Goal: Task Accomplishment & Management: Use online tool/utility

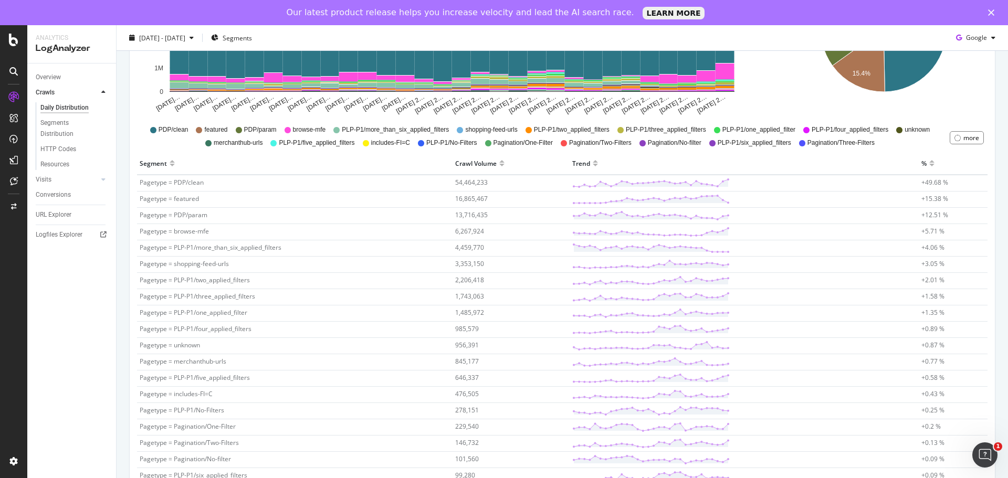
scroll to position [263, 0]
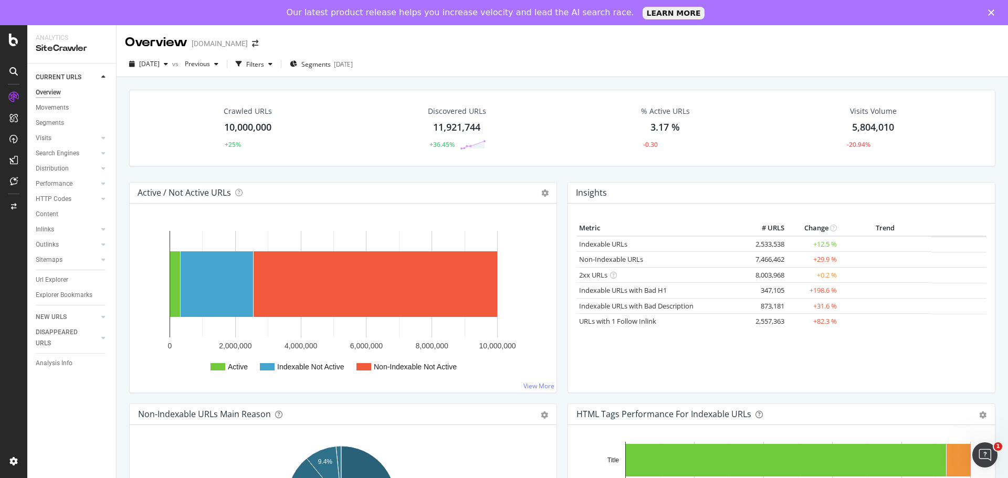
click at [45, 278] on div "Url Explorer" at bounding box center [52, 280] width 33 height 11
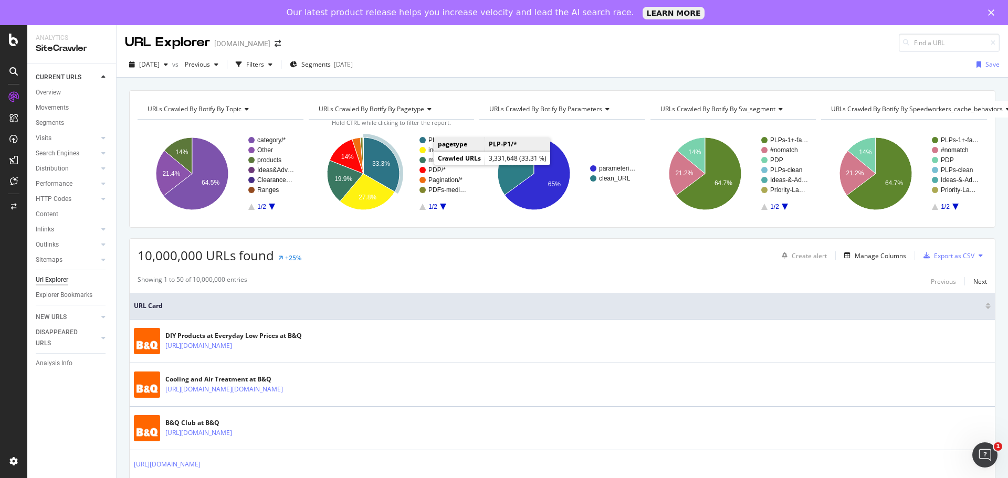
click at [431, 142] on text "PLP-P1/*" at bounding box center [442, 140] width 26 height 7
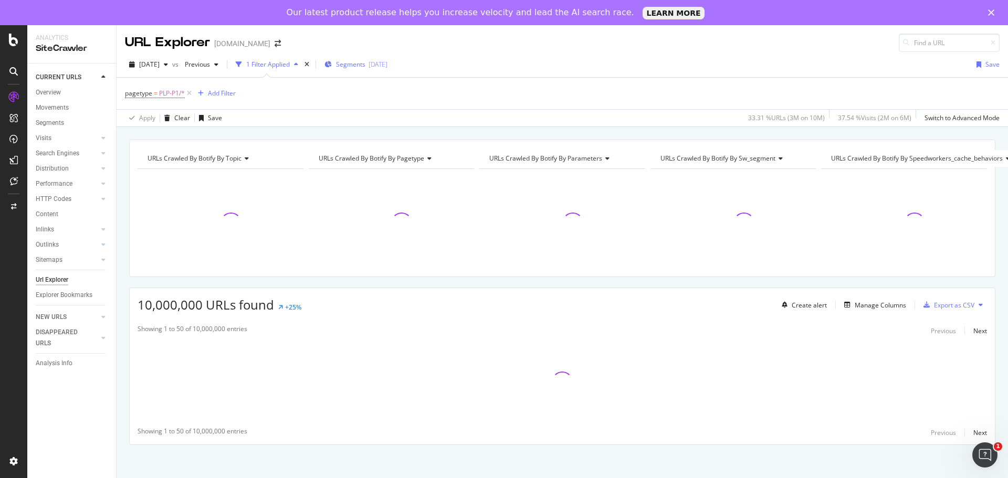
click at [387, 65] on div "2025-08-12" at bounding box center [378, 64] width 19 height 9
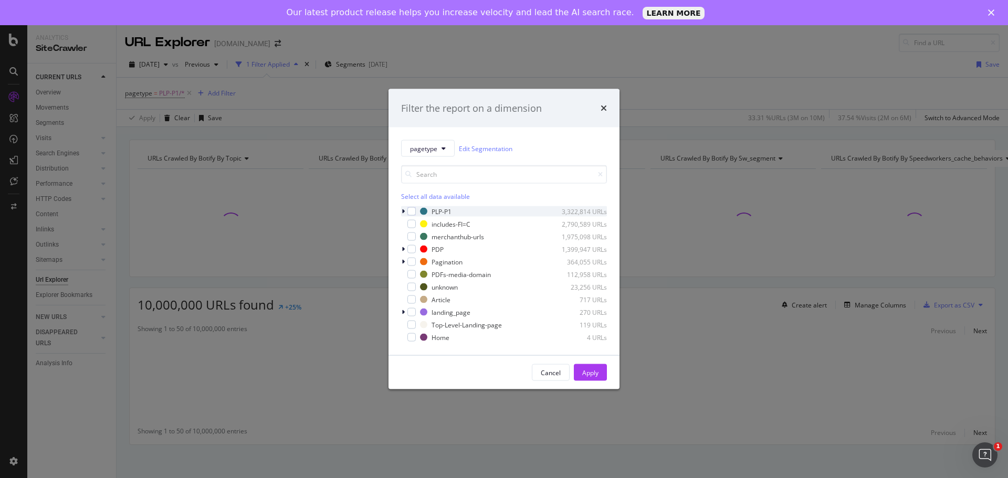
click at [403, 214] on icon "modal" at bounding box center [403, 212] width 3 height 6
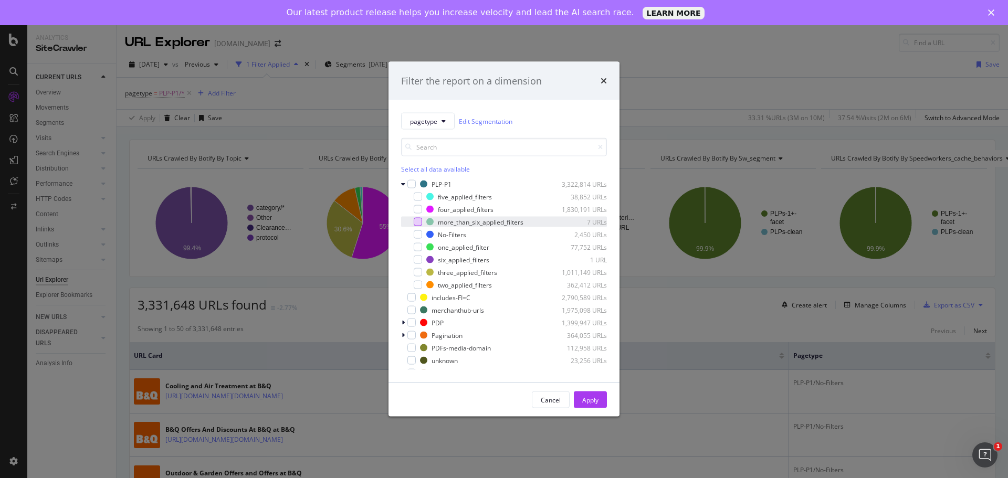
click at [418, 221] on div "modal" at bounding box center [418, 222] width 8 height 8
click at [415, 260] on div "modal" at bounding box center [418, 260] width 8 height 8
click at [587, 403] on div "Apply" at bounding box center [590, 399] width 16 height 9
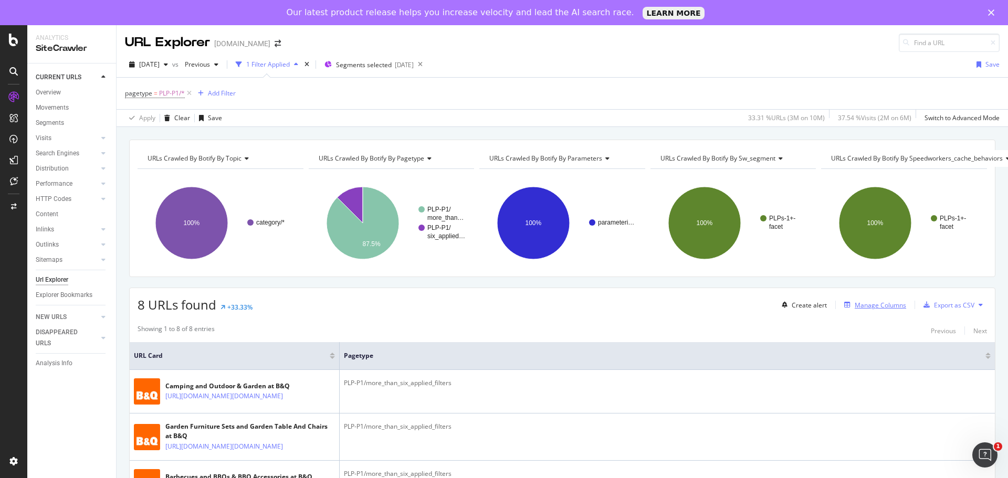
click at [856, 309] on div "Manage Columns" at bounding box center [880, 305] width 51 height 9
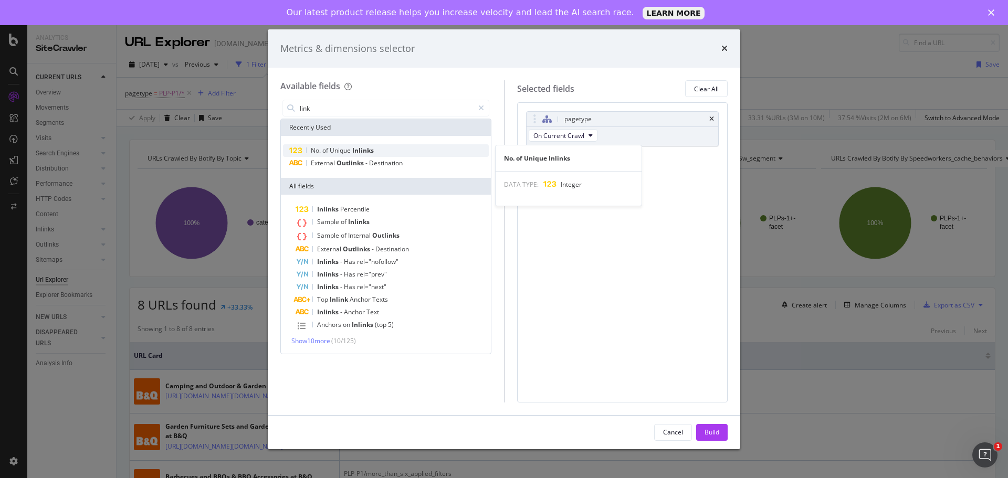
type input "link"
click at [419, 152] on div "No. of Unique Inlinks" at bounding box center [386, 150] width 206 height 13
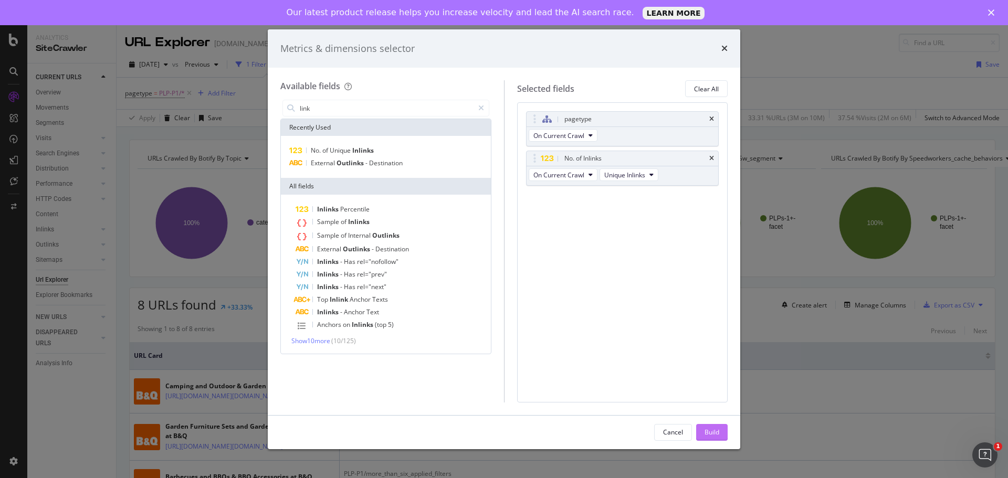
click at [706, 431] on div "Build" at bounding box center [712, 432] width 15 height 9
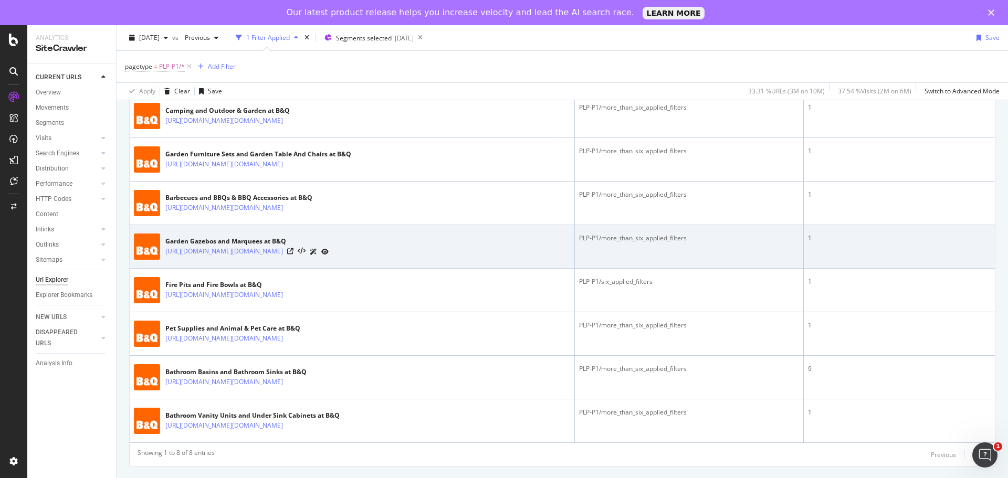
scroll to position [233, 0]
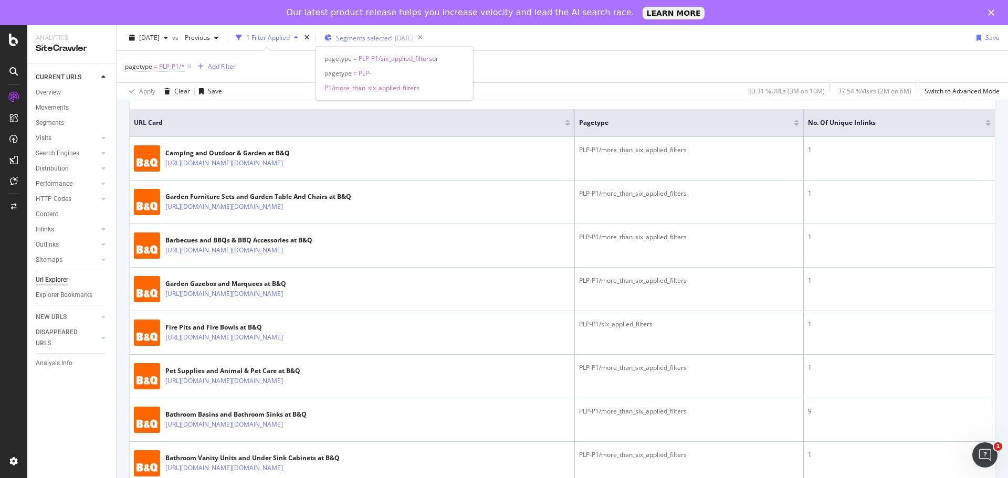
click at [392, 42] on span "Segments selected" at bounding box center [364, 38] width 56 height 9
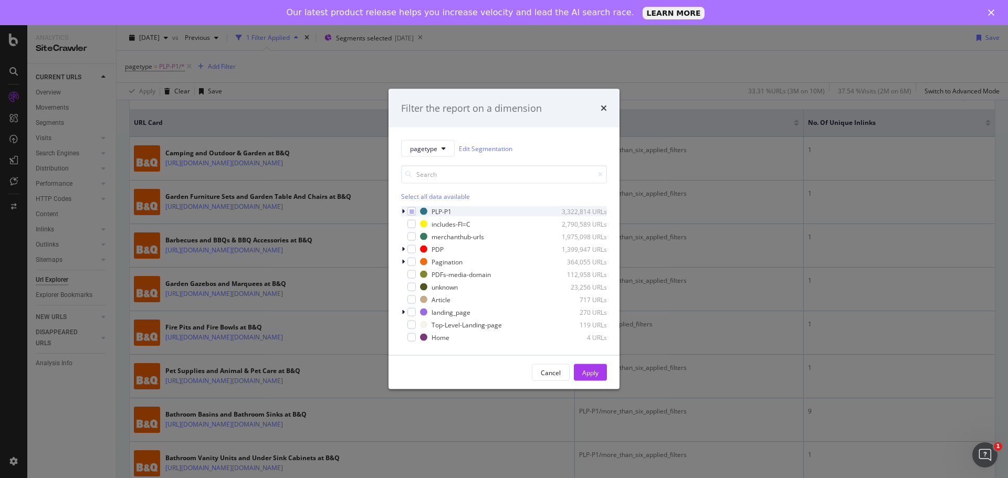
click at [403, 214] on icon "modal" at bounding box center [403, 212] width 3 height 6
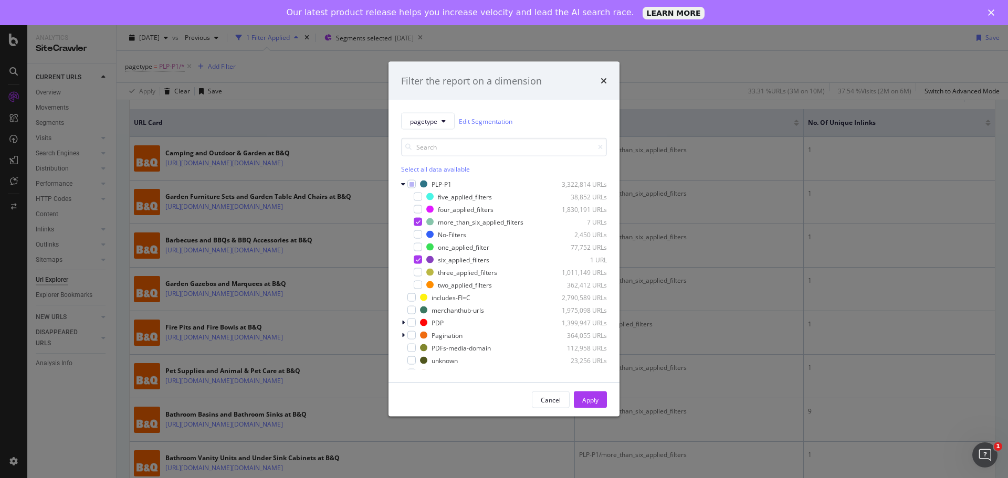
click at [350, 65] on div "Filter the report on a dimension pagetype Edit Segmentation Select all data ava…" at bounding box center [504, 239] width 1008 height 478
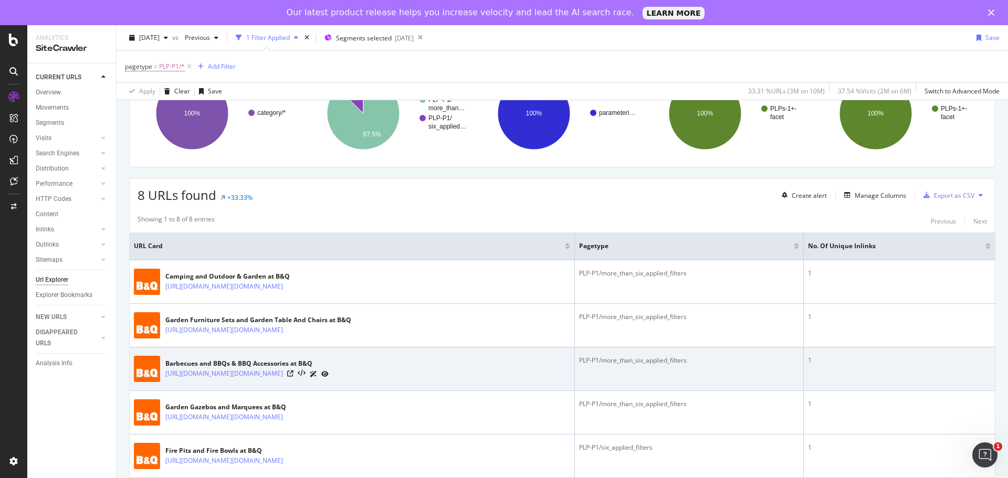
scroll to position [128, 0]
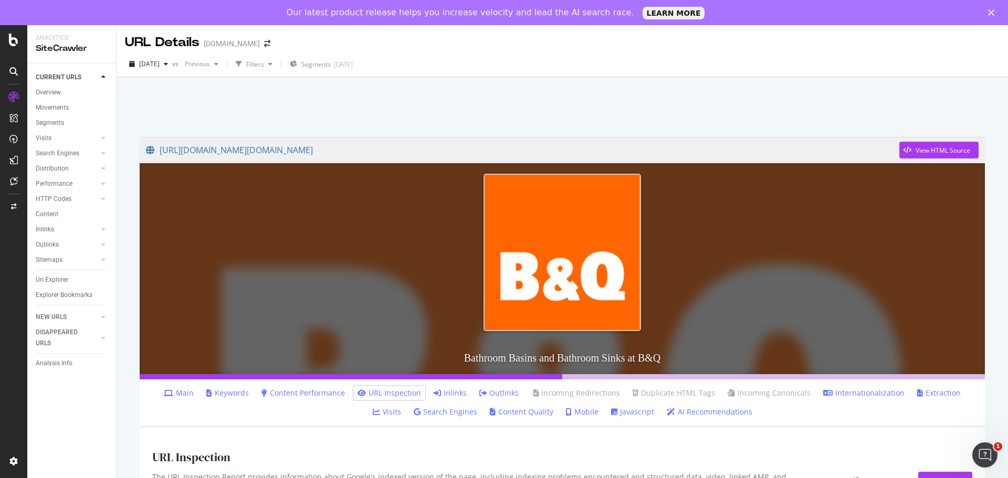
click at [434, 395] on link "Inlinks" at bounding box center [450, 393] width 33 height 11
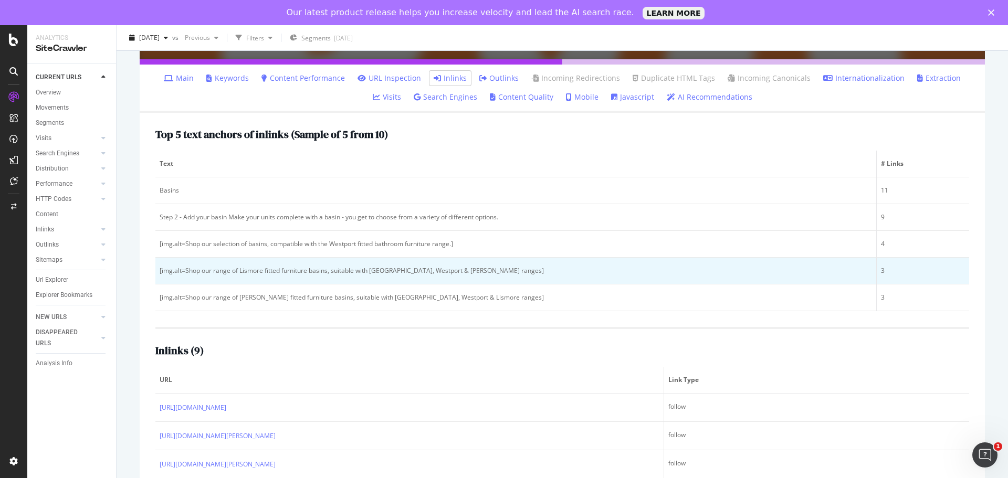
scroll to position [467, 0]
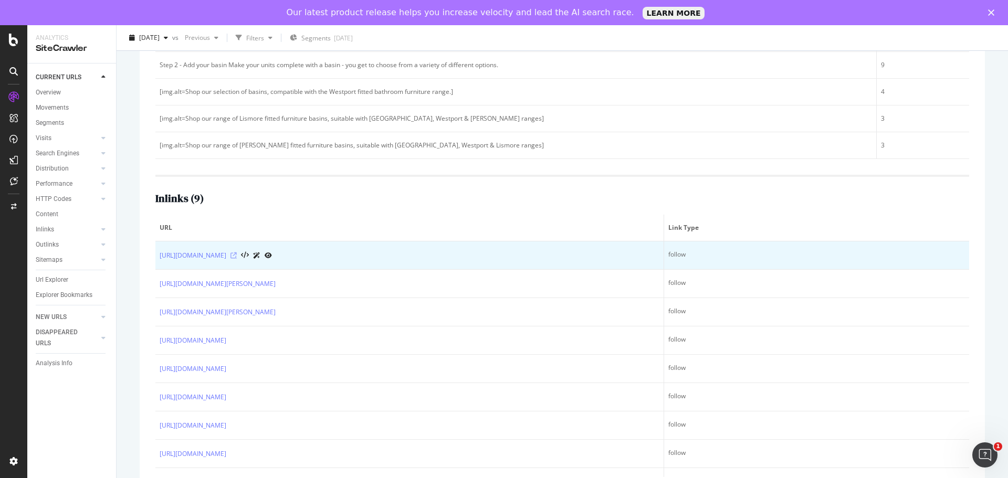
click at [237, 254] on icon at bounding box center [234, 256] width 6 height 6
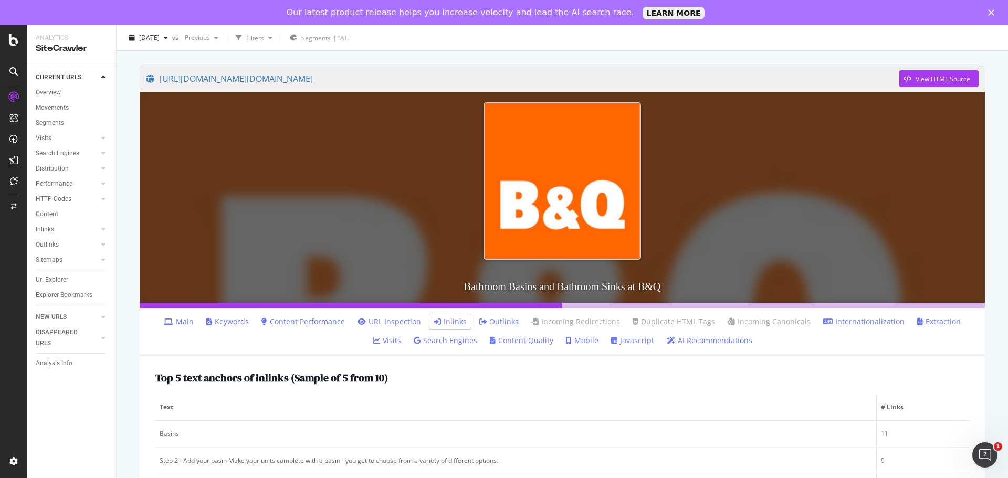
scroll to position [0, 0]
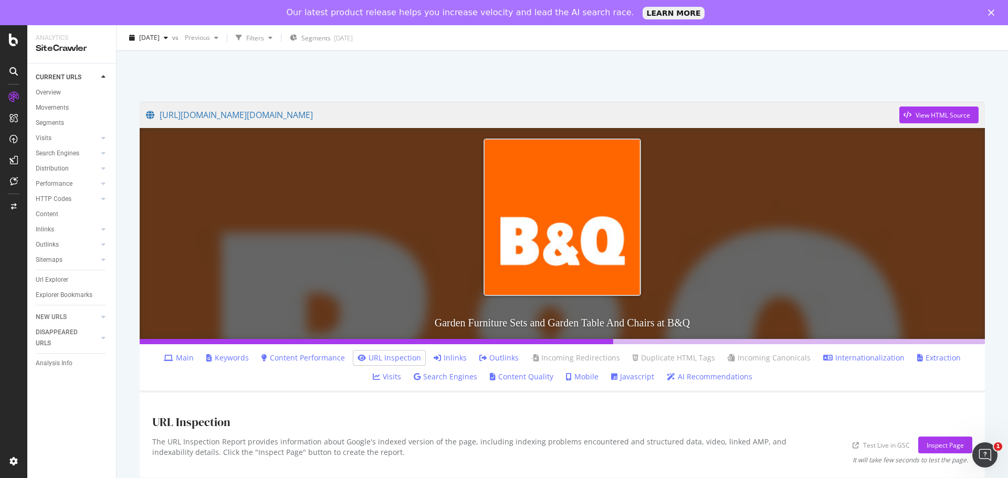
scroll to position [52, 0]
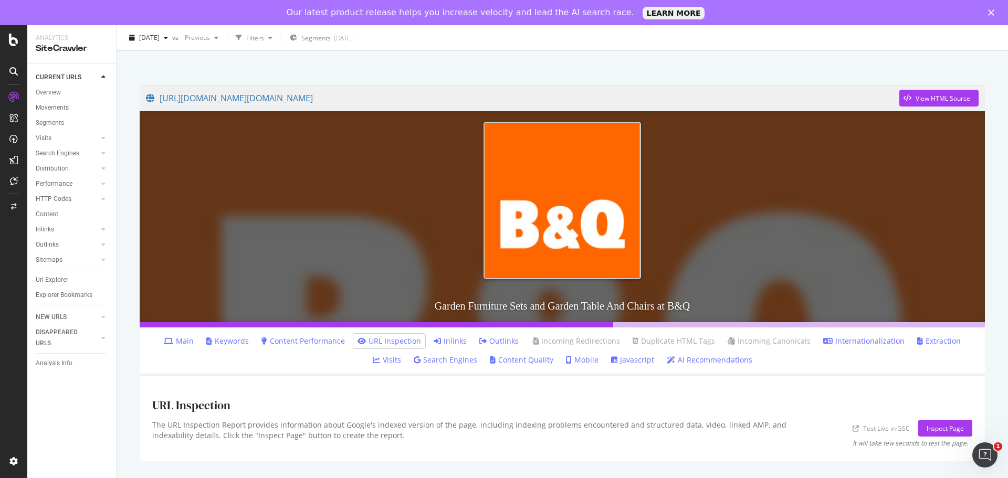
click at [434, 337] on link "Inlinks" at bounding box center [450, 341] width 33 height 11
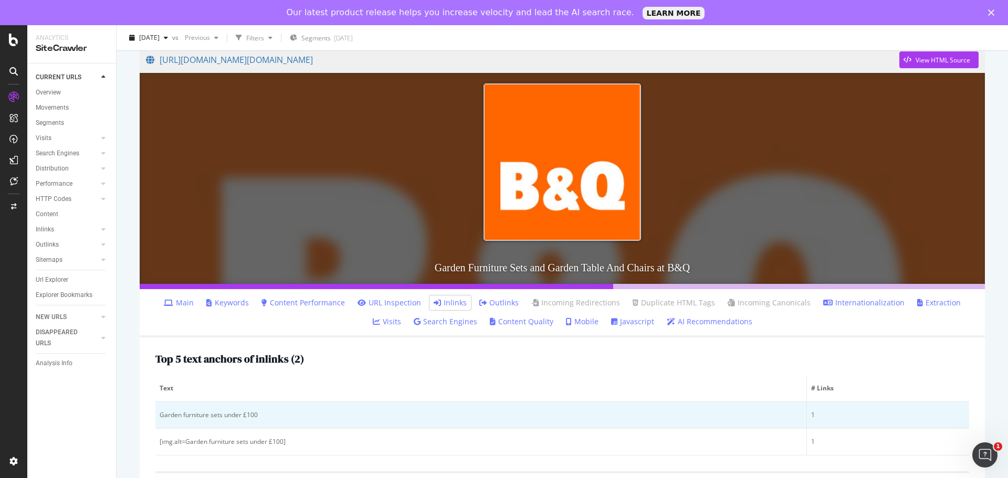
scroll to position [180, 0]
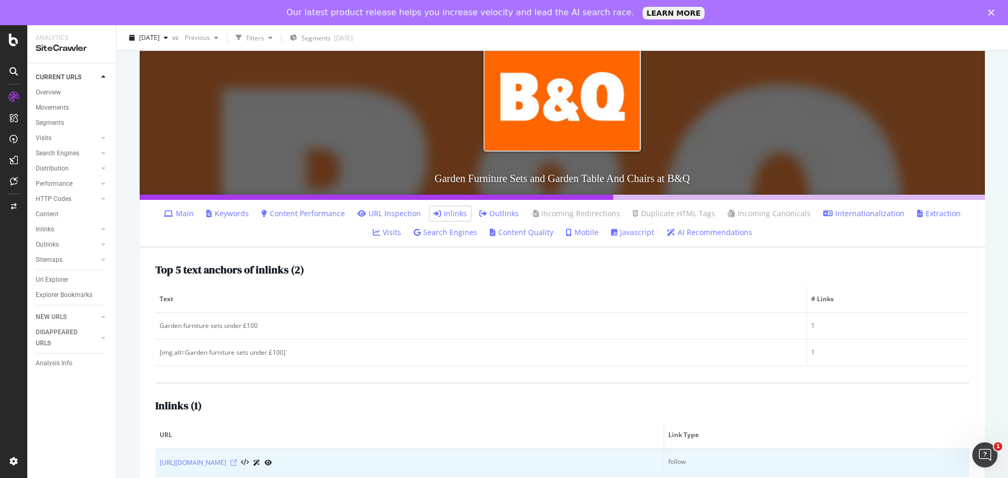
click at [237, 465] on icon at bounding box center [234, 463] width 6 height 6
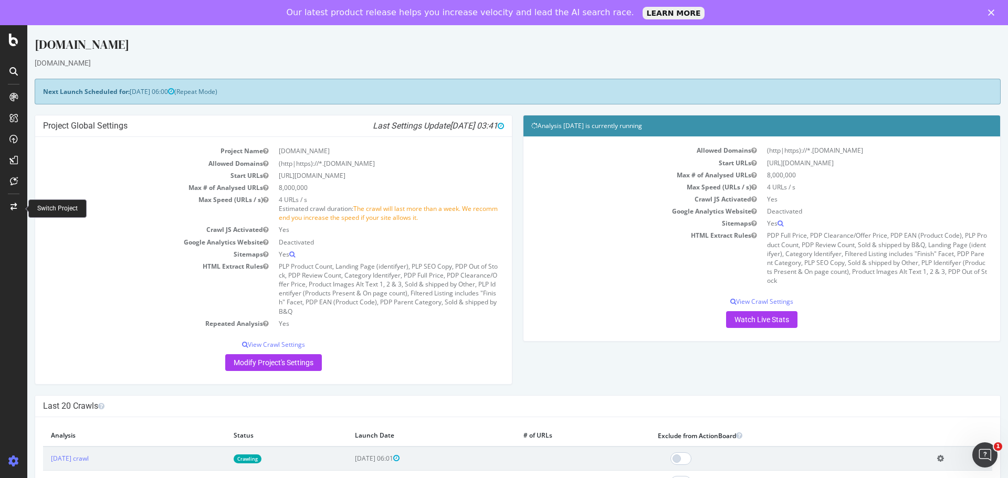
click at [11, 206] on icon at bounding box center [14, 206] width 6 height 7
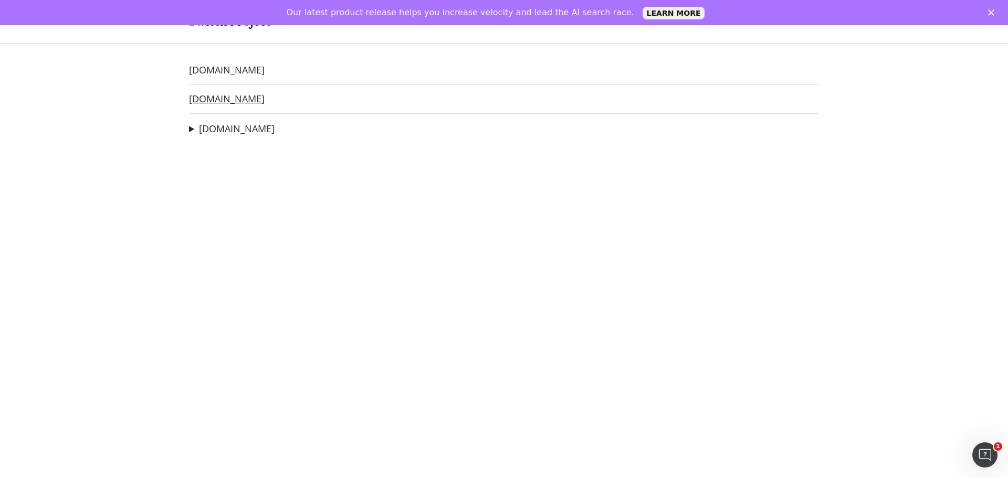
click at [248, 101] on link "[DOMAIN_NAME]" at bounding box center [227, 98] width 76 height 11
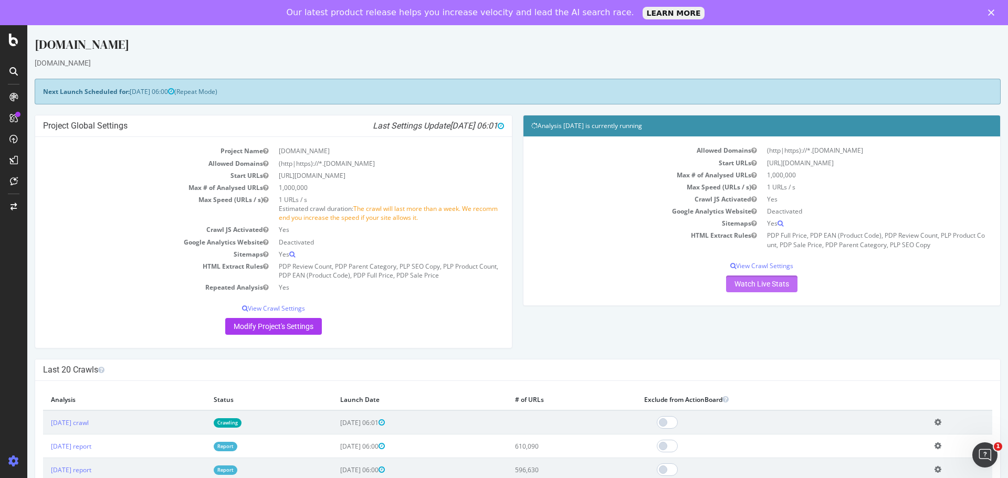
click at [743, 283] on link "Watch Live Stats" at bounding box center [761, 284] width 71 height 17
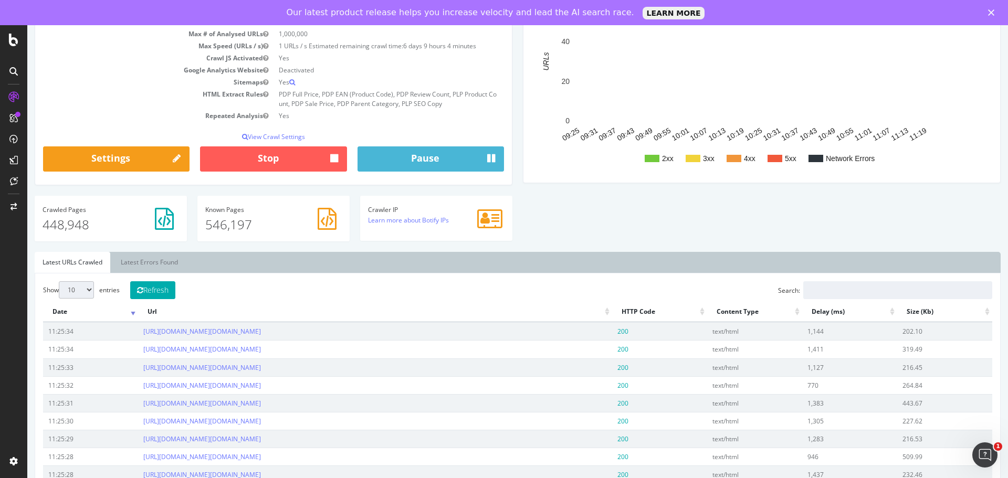
scroll to position [105, 0]
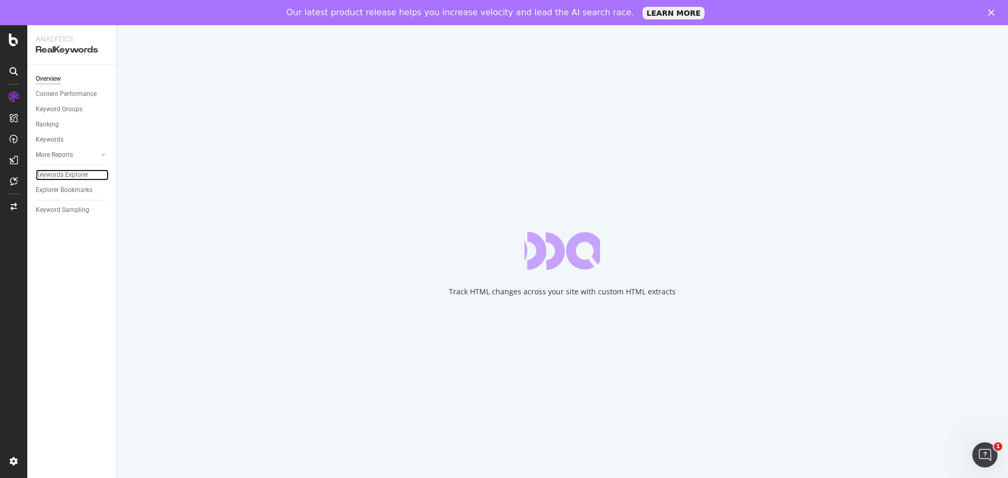
click at [57, 178] on div "Keywords Explorer" at bounding box center [62, 175] width 53 height 11
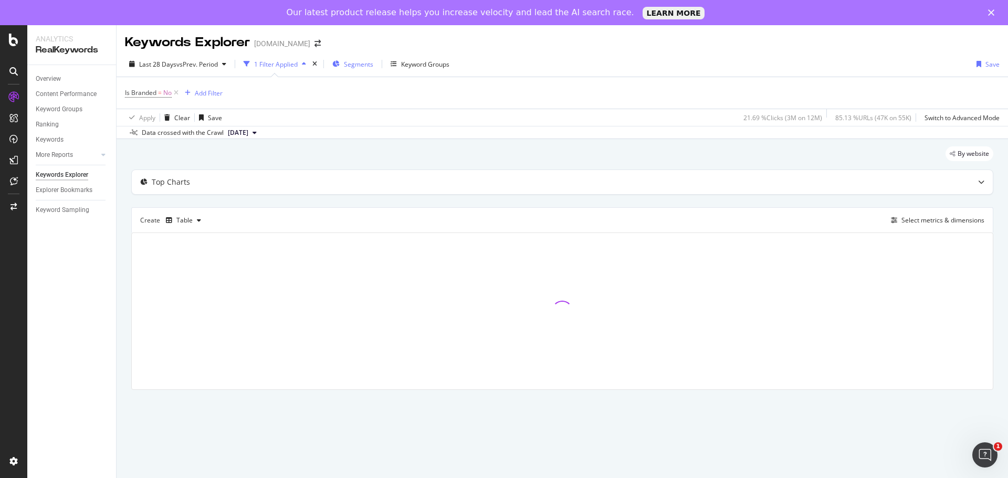
click at [368, 63] on span "Segments" at bounding box center [358, 64] width 29 height 9
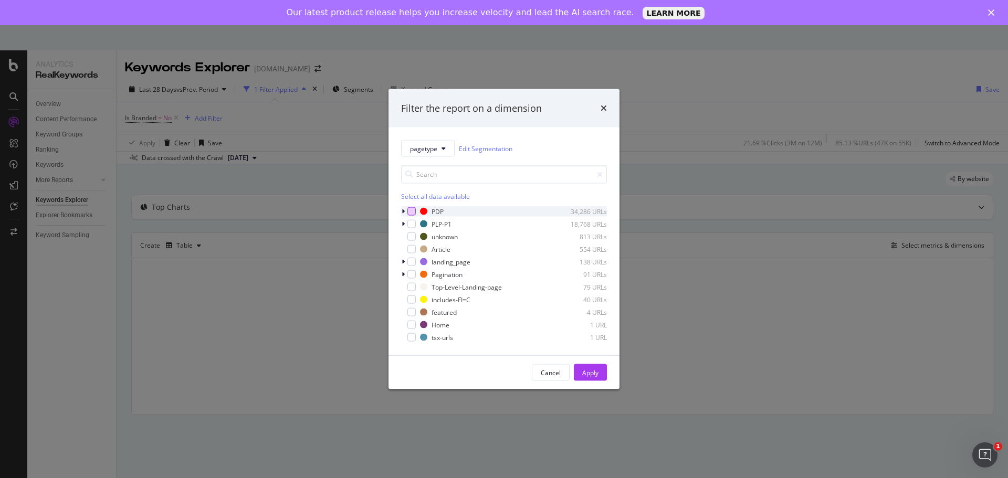
click at [409, 215] on div "modal" at bounding box center [412, 211] width 8 height 8
click at [587, 377] on div "Apply" at bounding box center [590, 372] width 16 height 9
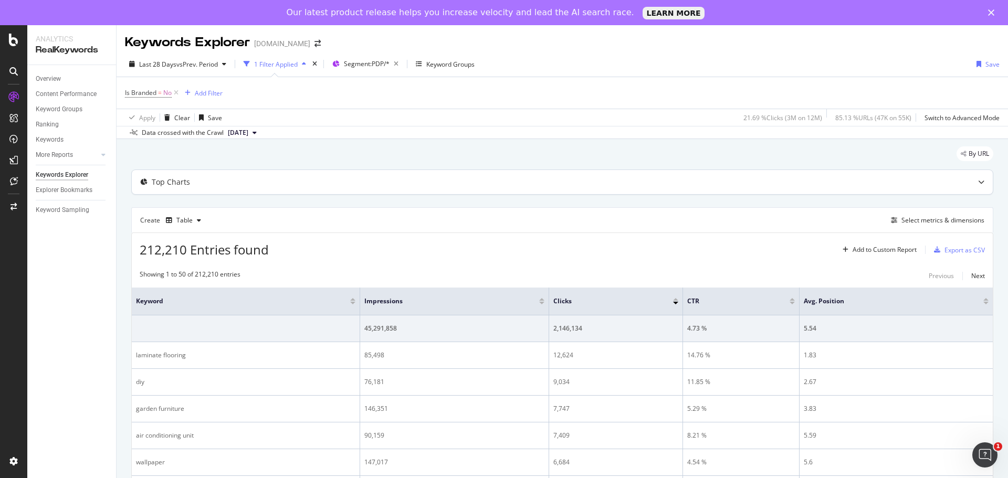
click at [328, 194] on div "Top Charts" at bounding box center [562, 182] width 861 height 24
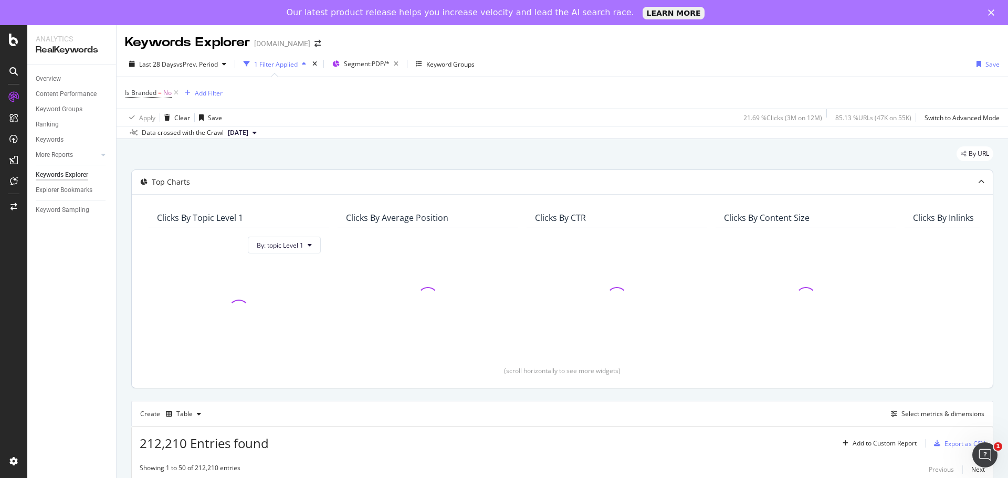
click at [326, 185] on div "Top Charts" at bounding box center [542, 182] width 820 height 11
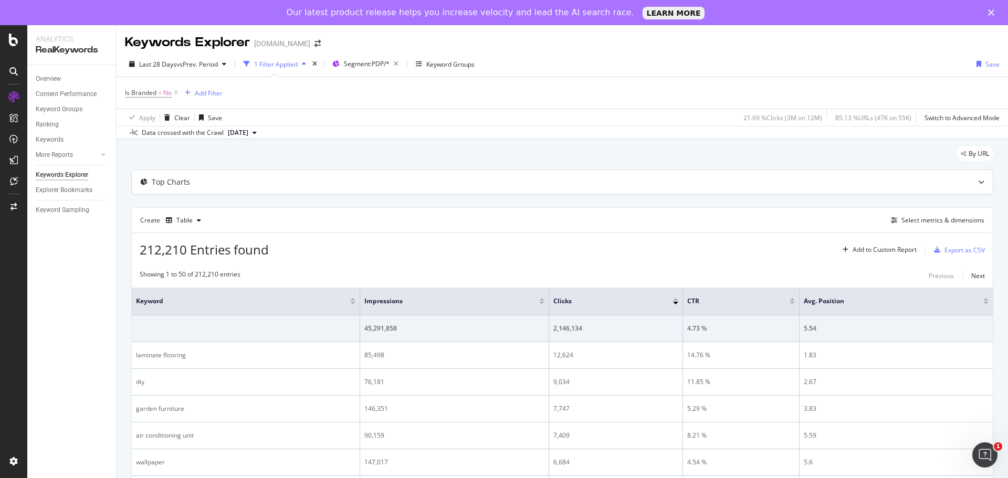
click at [326, 185] on div "Top Charts" at bounding box center [542, 182] width 820 height 11
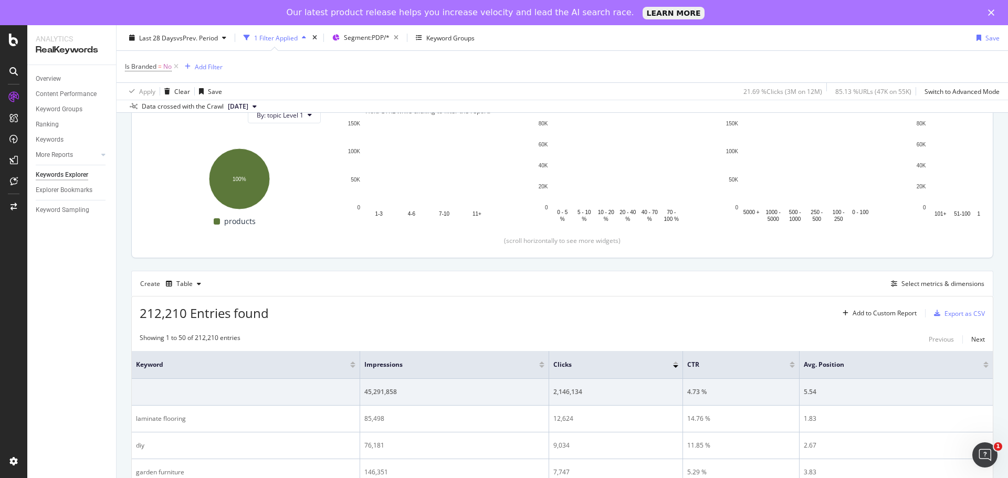
scroll to position [210, 0]
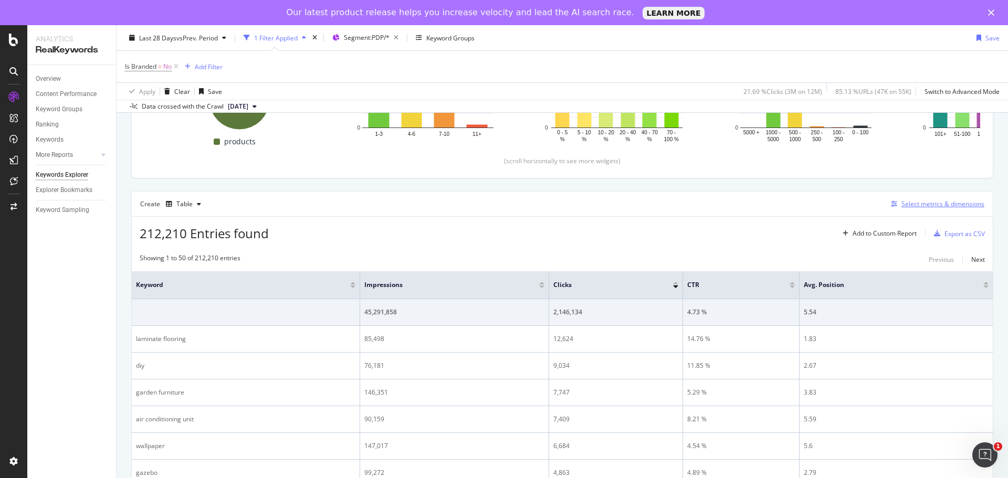
click at [927, 203] on div "Select metrics & dimensions" at bounding box center [943, 204] width 83 height 9
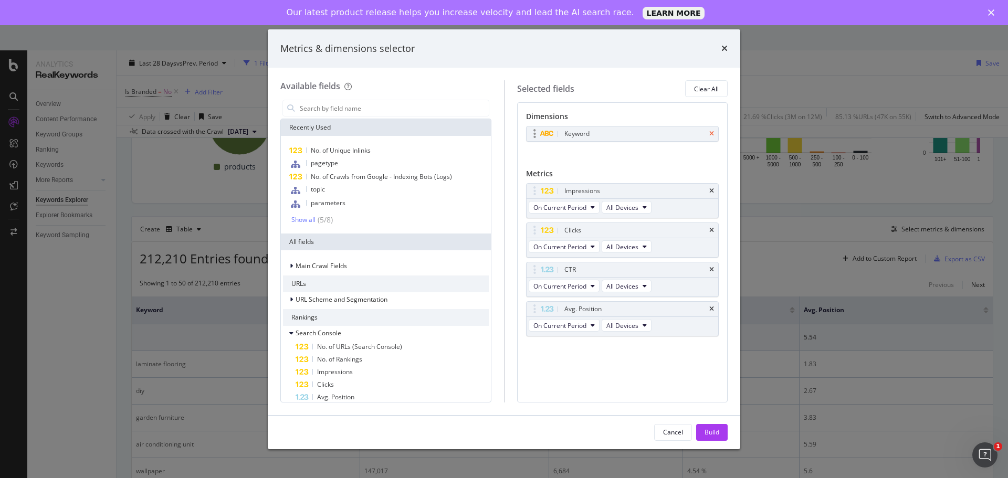
click at [711, 137] on icon "times" at bounding box center [712, 134] width 5 height 6
drag, startPoint x: 714, startPoint y: 189, endPoint x: 712, endPoint y: 221, distance: 31.6
click at [713, 189] on icon "times" at bounding box center [712, 188] width 5 height 6
click at [712, 219] on div "Impressions On Current Period All Devices Clicks On Current Period All Devices …" at bounding box center [622, 268] width 193 height 176
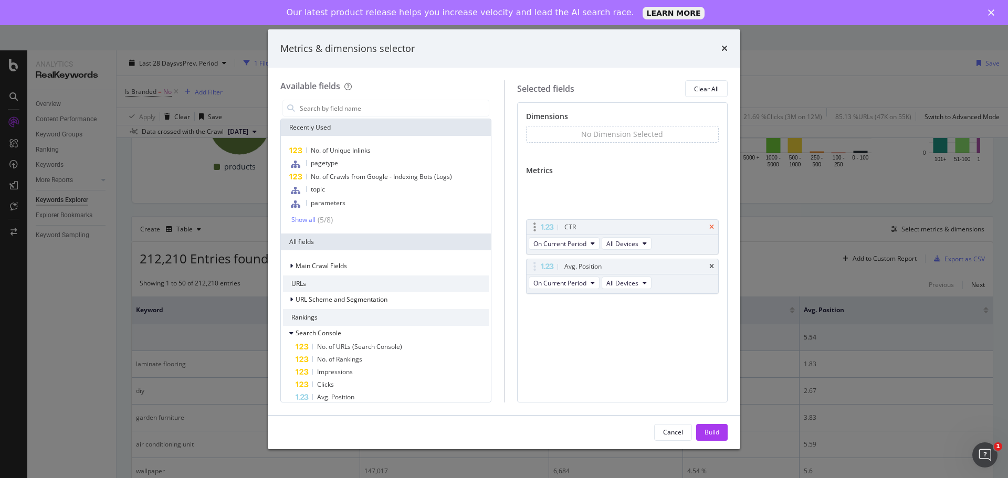
click at [712, 225] on div "CTR" at bounding box center [623, 227] width 192 height 15
click at [712, 225] on icon "times" at bounding box center [712, 227] width 5 height 6
click at [713, 265] on div "Clicks On Current Period All Devices CTR On Current Period All Devices Avg. Pos…" at bounding box center [622, 248] width 193 height 137
click at [712, 226] on icon "times" at bounding box center [712, 227] width 5 height 6
click at [391, 105] on div "Available fields Recently Used No. of Unique Inlinks pagetype No. of Crawls fro…" at bounding box center [392, 241] width 224 height 322
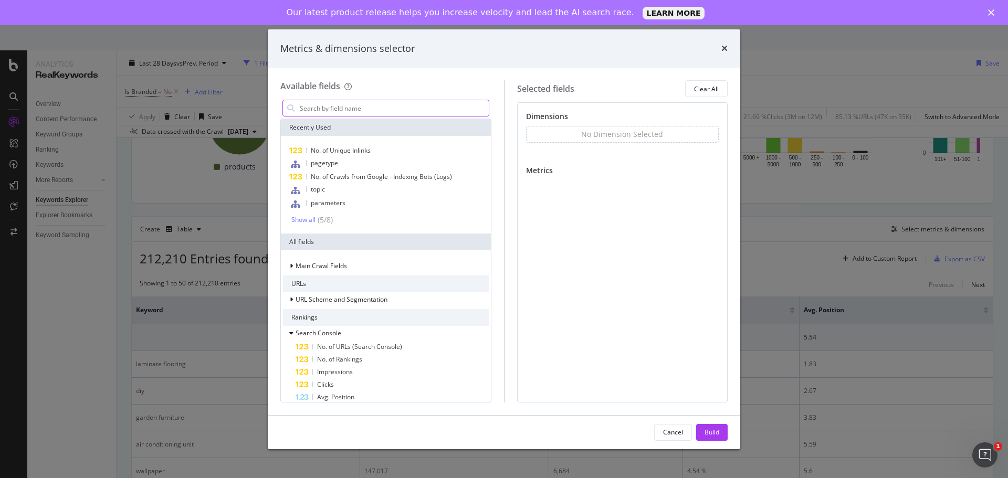
click at [392, 108] on input "modal" at bounding box center [394, 108] width 190 height 16
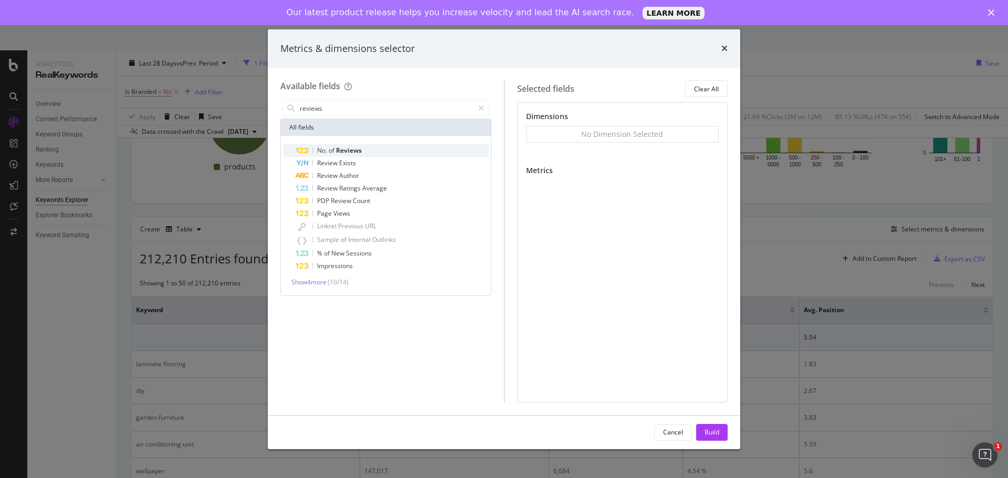
click at [380, 152] on div "No. of Reviews" at bounding box center [392, 150] width 193 height 13
click at [348, 106] on input "reviews" at bounding box center [386, 108] width 175 height 16
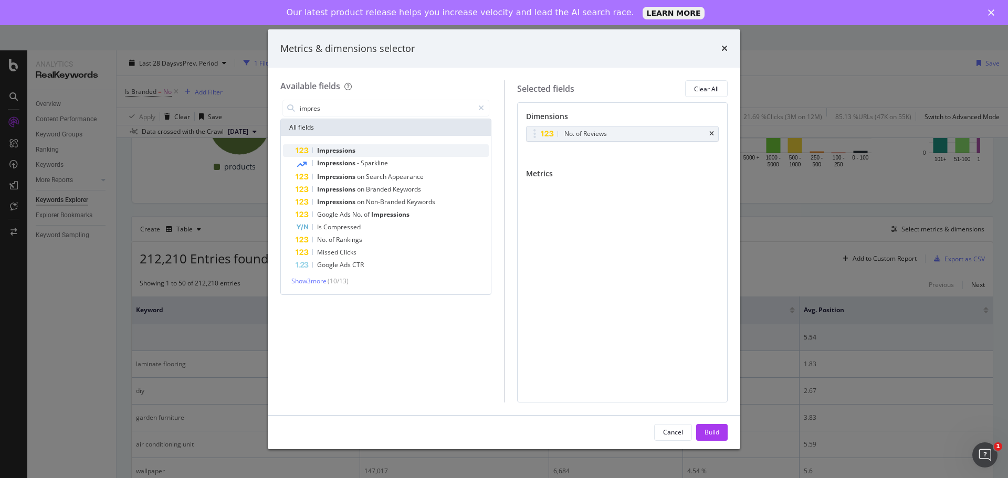
click at [357, 153] on div "Impressions" at bounding box center [392, 150] width 193 height 13
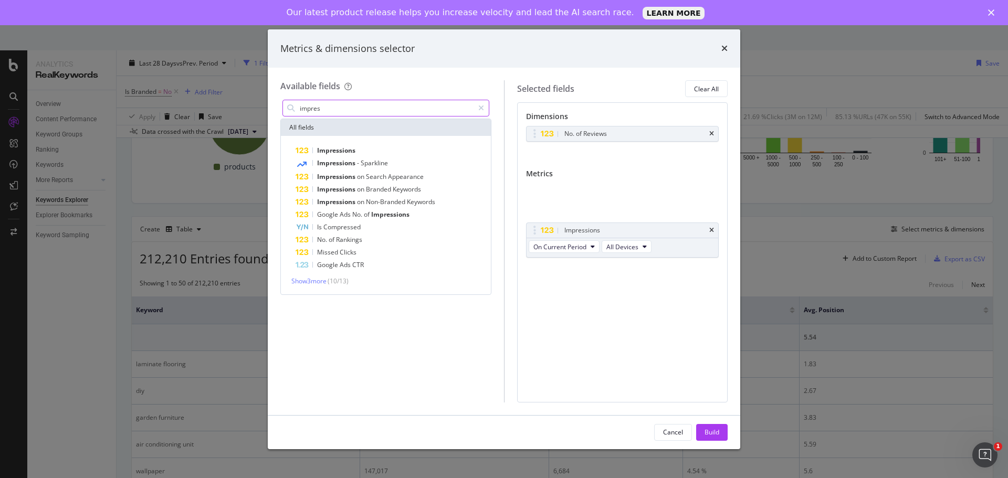
click at [369, 105] on input "impres" at bounding box center [386, 108] width 175 height 16
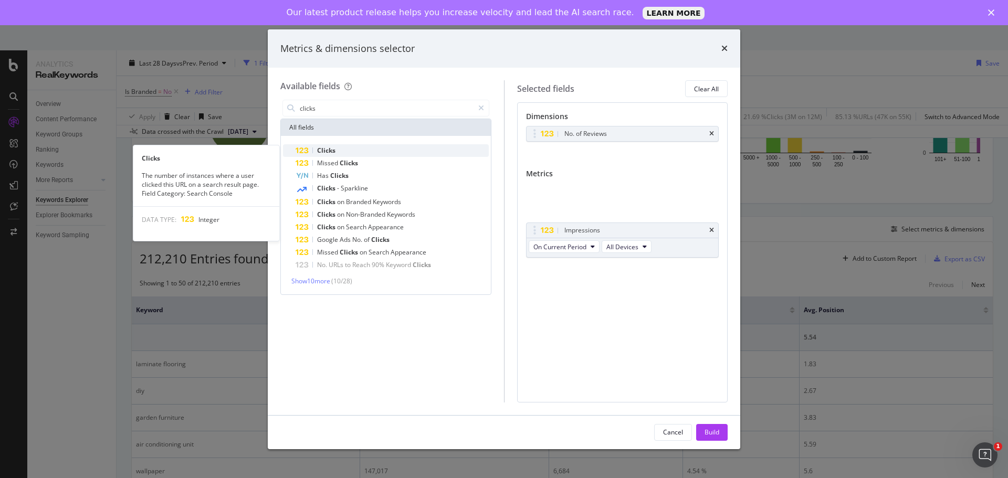
click at [362, 148] on div "Clicks" at bounding box center [392, 150] width 193 height 13
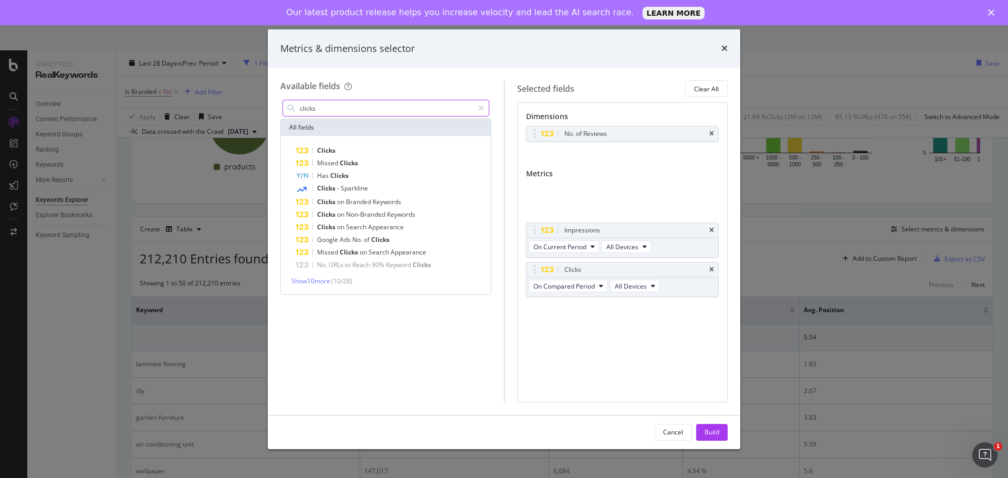
click at [355, 112] on input "clicks" at bounding box center [386, 108] width 175 height 16
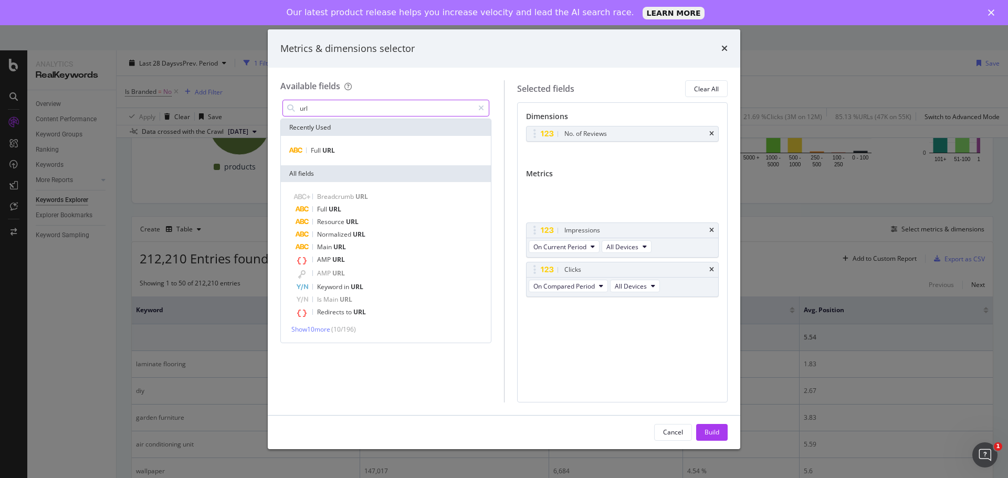
click at [361, 108] on input "url" at bounding box center [386, 108] width 175 height 16
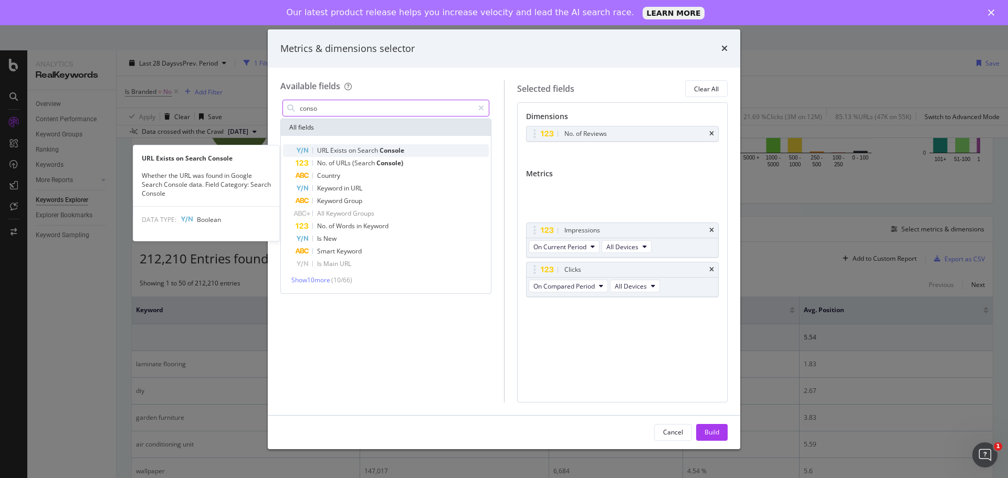
type input "conso"
click at [389, 151] on span "Console" at bounding box center [392, 150] width 25 height 9
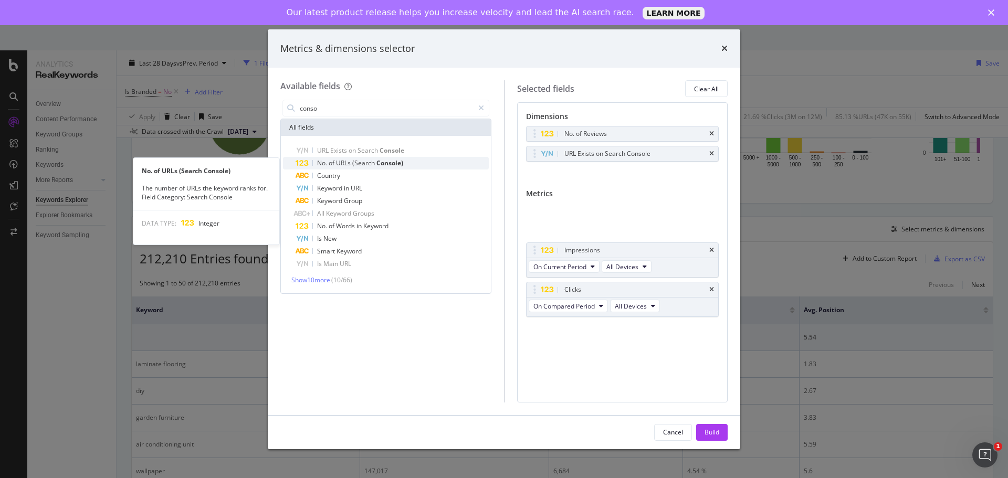
click at [395, 164] on span "Console)" at bounding box center [390, 163] width 27 height 9
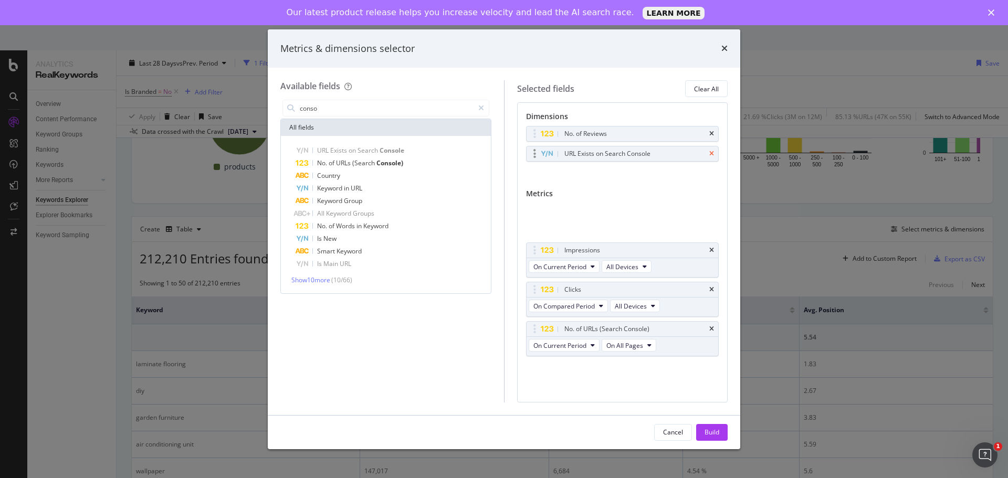
click at [711, 154] on icon "times" at bounding box center [712, 154] width 5 height 6
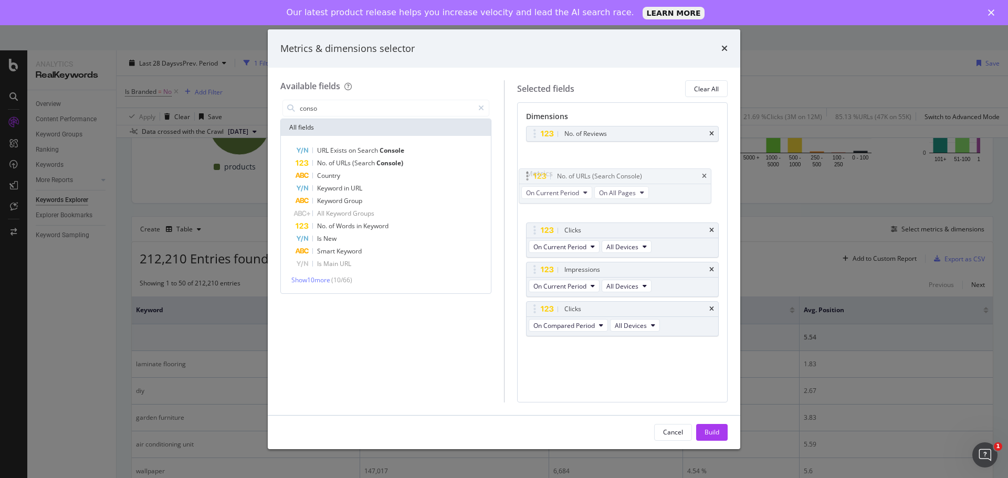
drag, startPoint x: 536, startPoint y: 308, endPoint x: 534, endPoint y: 186, distance: 121.3
click at [534, 186] on body "Analytics RealKeywords Overview Content Performance Keyword Groups Ranking Keyw…" at bounding box center [504, 251] width 1008 height 453
click at [712, 308] on icon "times" at bounding box center [712, 309] width 5 height 6
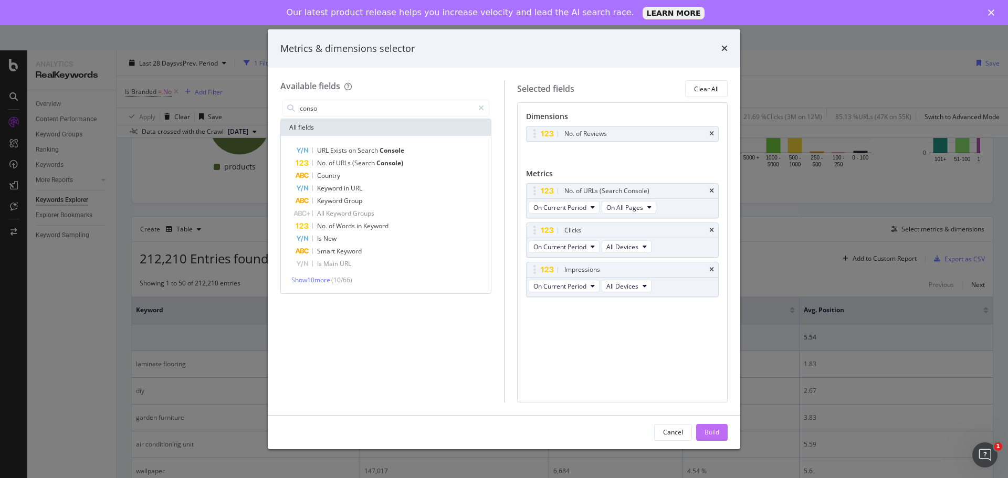
click at [715, 431] on div "Build" at bounding box center [712, 432] width 15 height 9
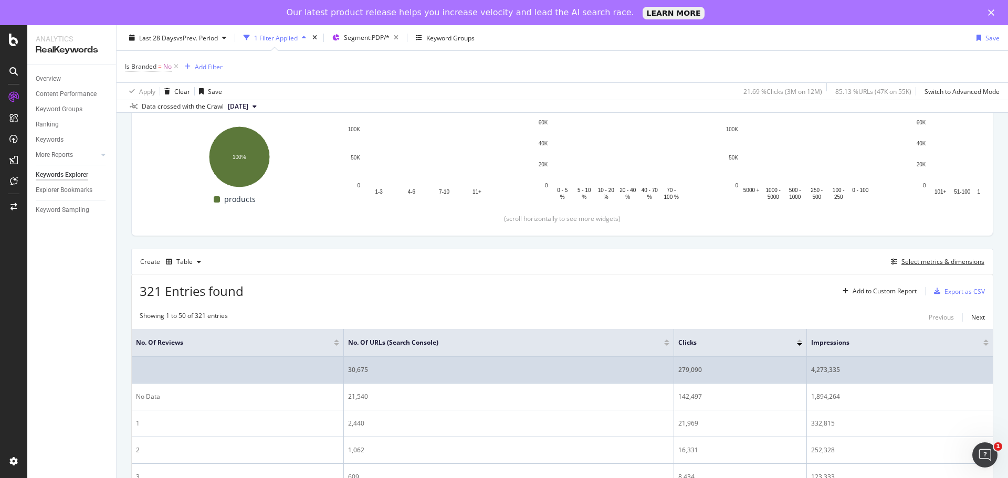
scroll to position [170, 0]
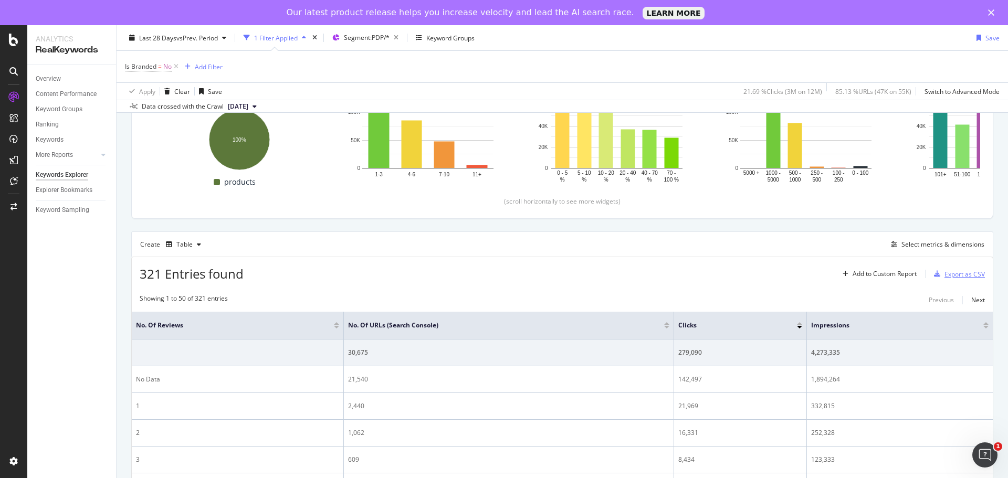
click at [955, 275] on div "Export as CSV" at bounding box center [965, 274] width 40 height 9
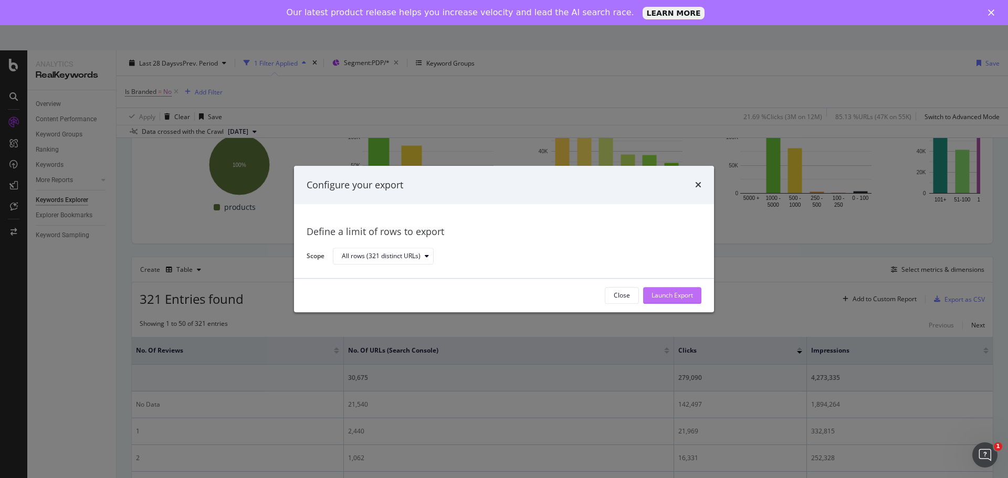
click at [676, 295] on div "Launch Export" at bounding box center [672, 295] width 41 height 9
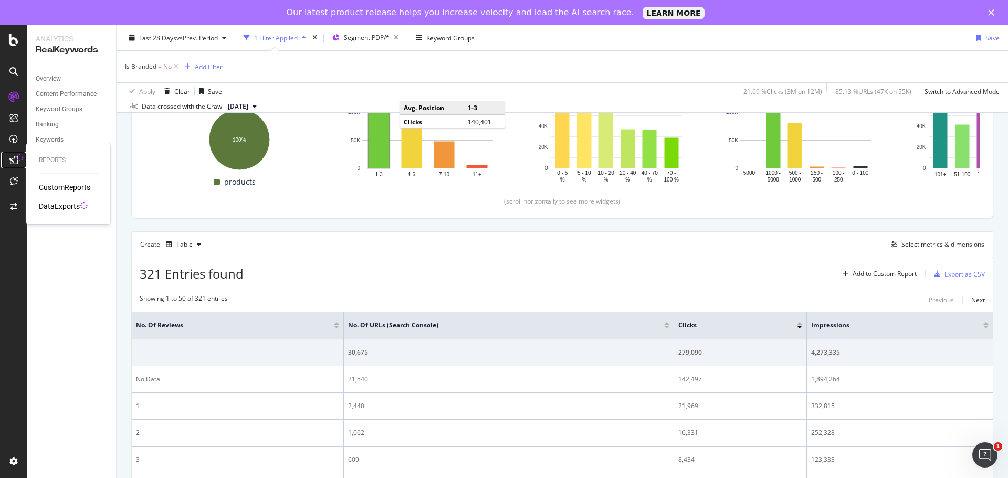
click at [15, 160] on icon at bounding box center [13, 160] width 8 height 8
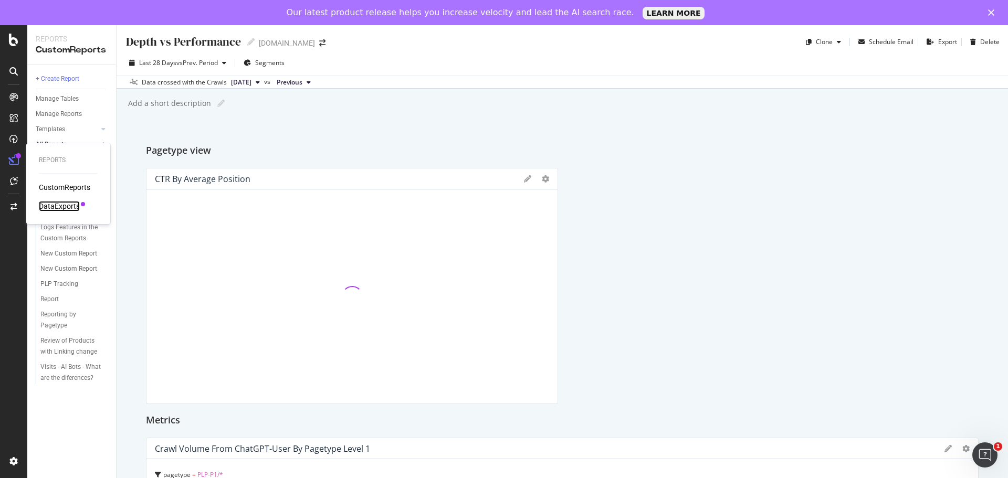
click at [61, 202] on div "DataExports" at bounding box center [59, 206] width 41 height 11
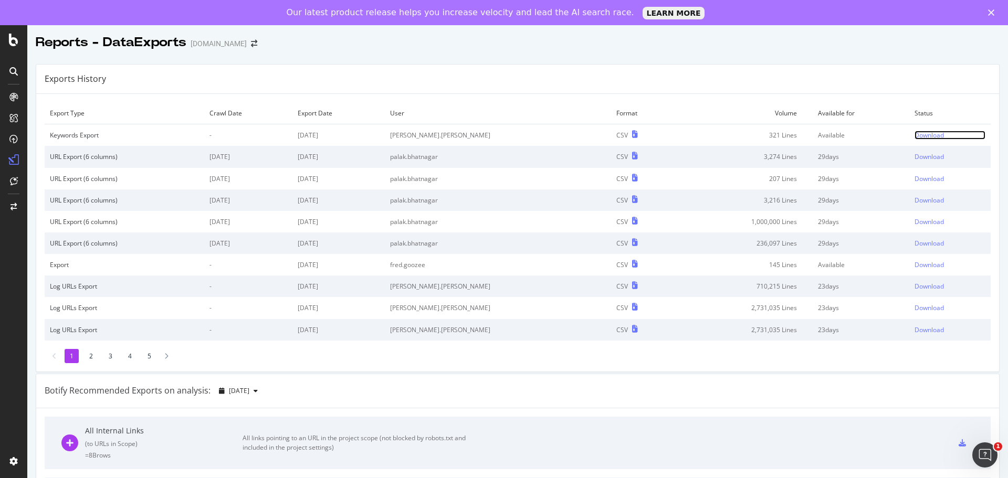
click at [915, 134] on div "Download" at bounding box center [929, 135] width 29 height 9
